Goal: Task Accomplishment & Management: Manage account settings

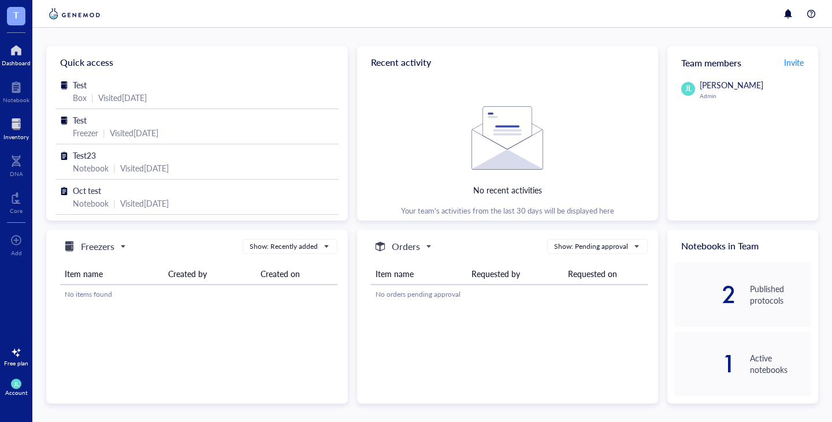
click at [18, 117] on div at bounding box center [15, 124] width 25 height 18
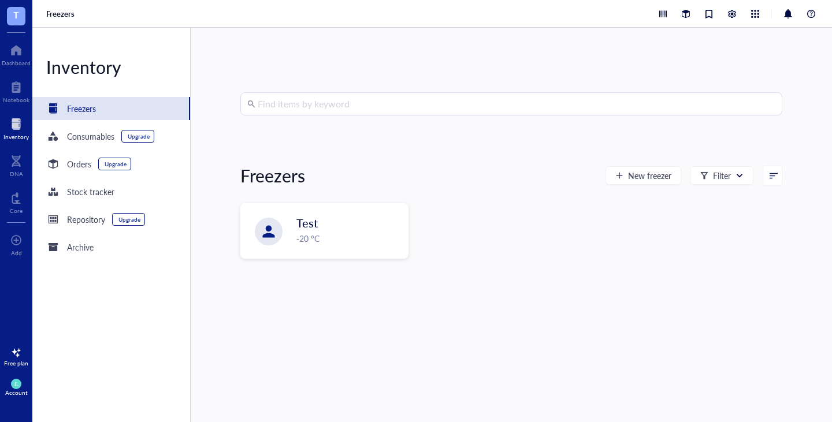
click at [14, 385] on span "JL" at bounding box center [16, 384] width 5 height 7
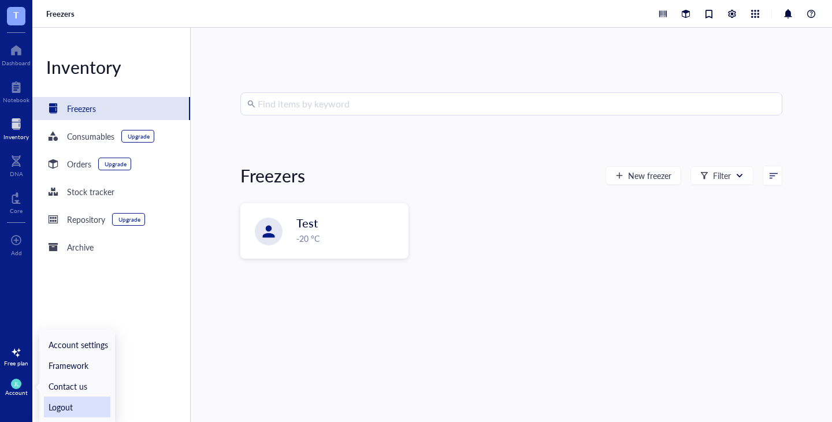
click at [58, 407] on link "Logout" at bounding box center [77, 407] width 66 height 21
